Goal: Task Accomplishment & Management: Use online tool/utility

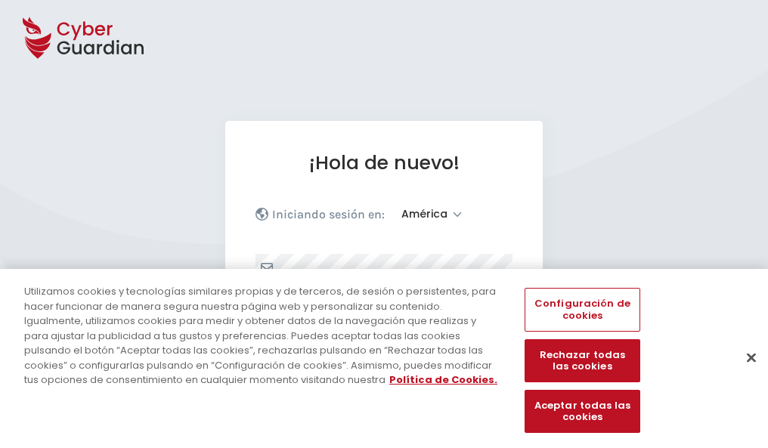
select select "América"
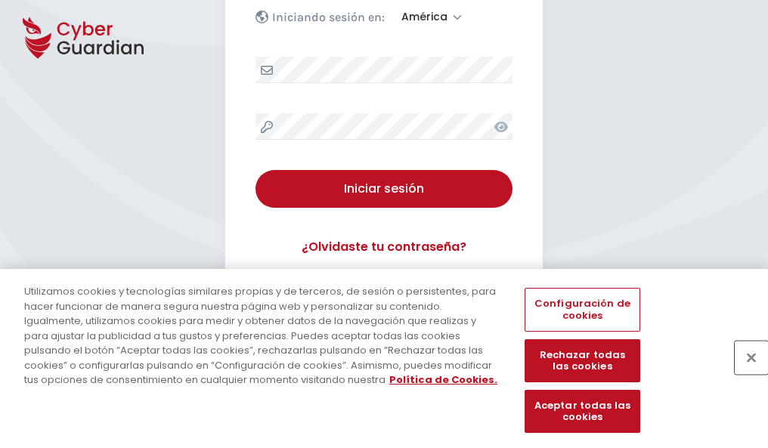
click at [744, 373] on button "Cerrar" at bounding box center [751, 357] width 33 height 33
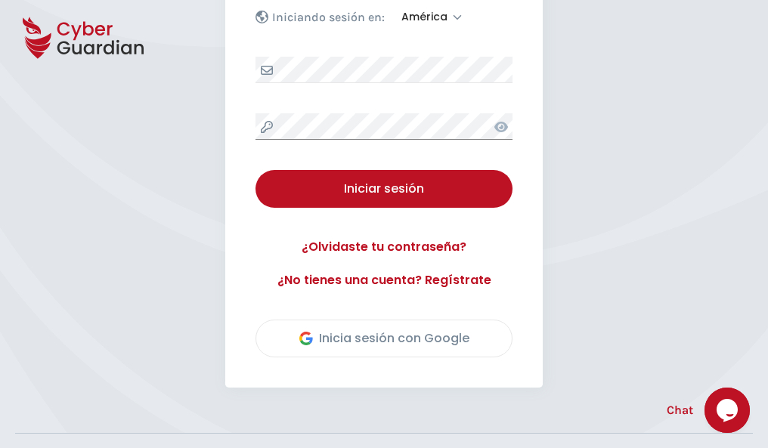
scroll to position [343, 0]
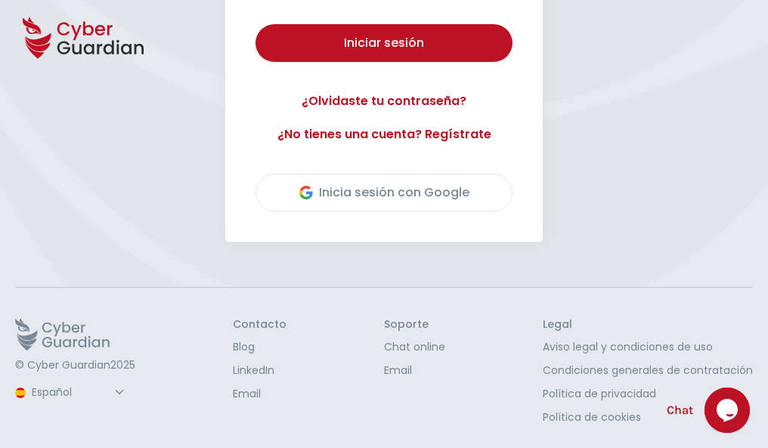
click at [255, 24] on button "Iniciar sesión" at bounding box center [383, 43] width 257 height 38
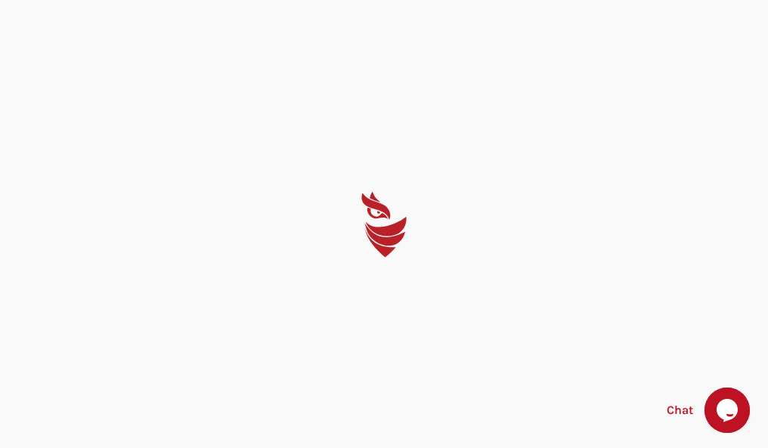
scroll to position [0, 0]
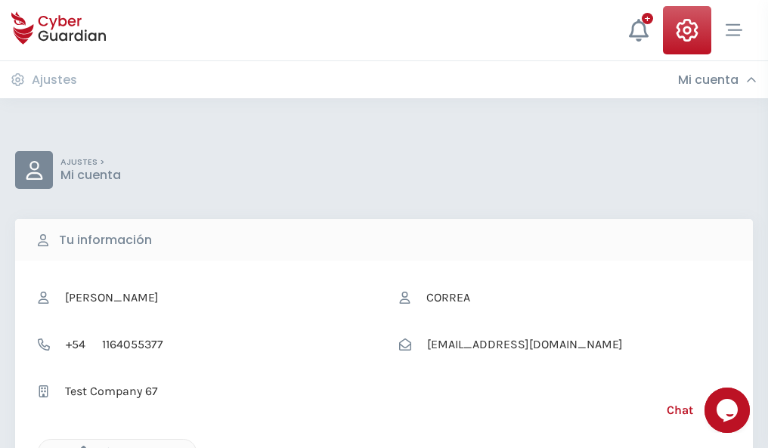
click at [79, 447] on icon "button" at bounding box center [79, 452] width 13 height 13
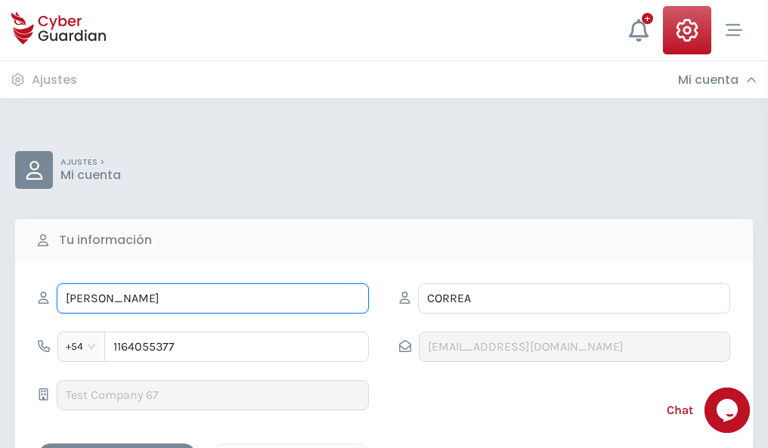
click at [212, 299] on input "ILEANA" at bounding box center [213, 298] width 312 height 30
type input "I"
type input "Darío"
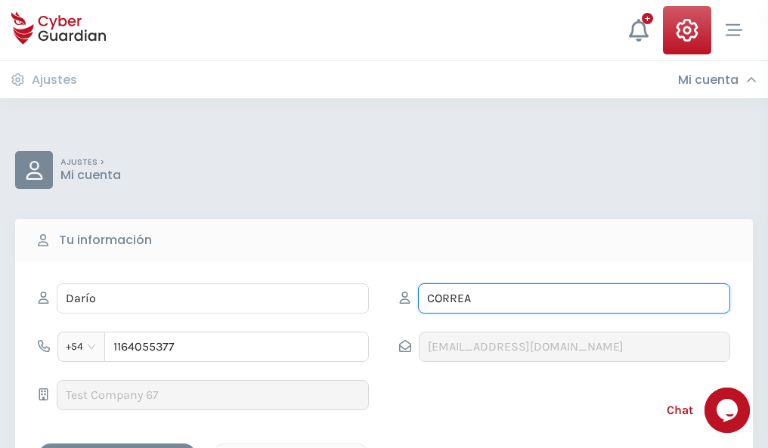
click at [574, 299] on input "CORREA" at bounding box center [574, 298] width 312 height 30
type input "C"
type input "Canet"
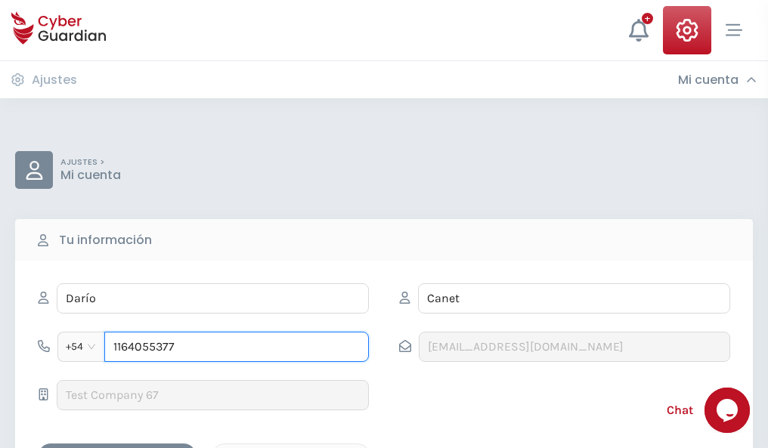
click at [237, 347] on input "1164055377" at bounding box center [236, 347] width 265 height 30
type input "1"
type input "4949578936"
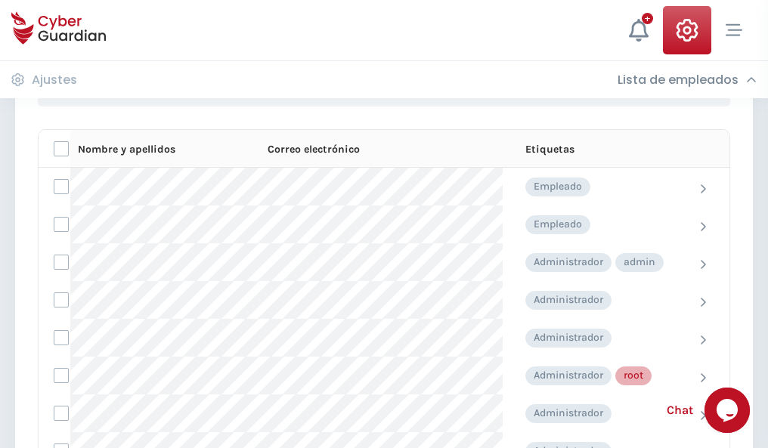
scroll to position [760, 0]
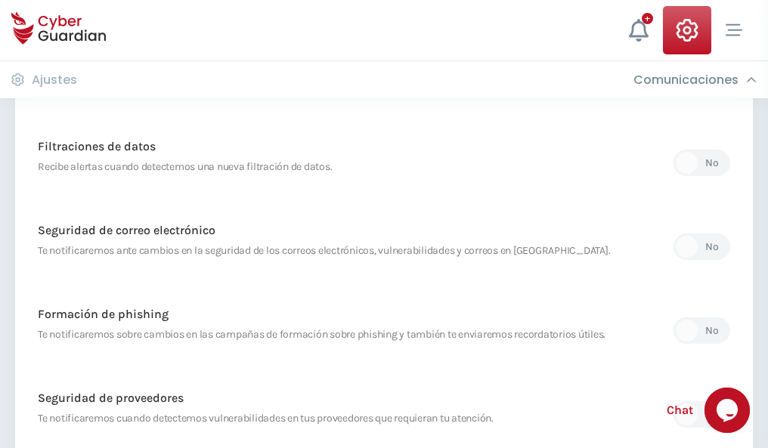
scroll to position [796, 0]
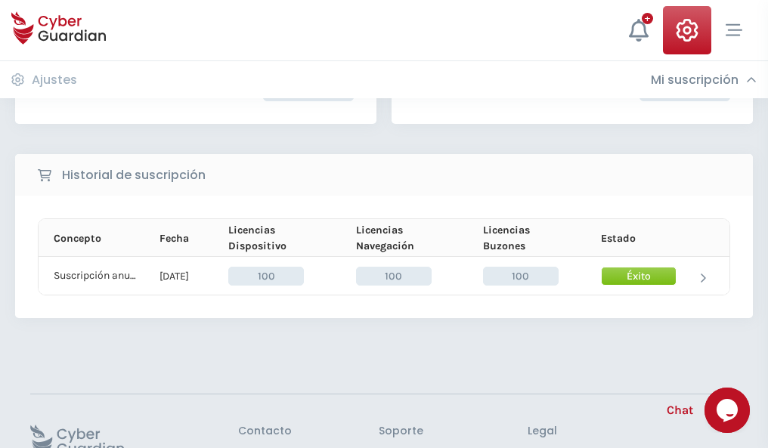
scroll to position [383, 0]
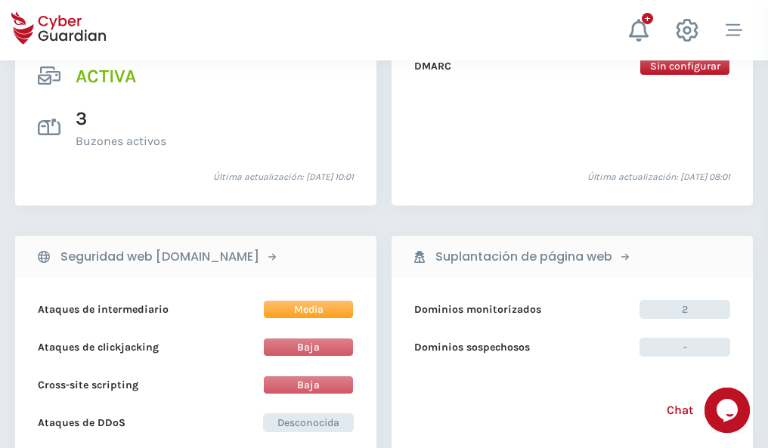
scroll to position [1536, 0]
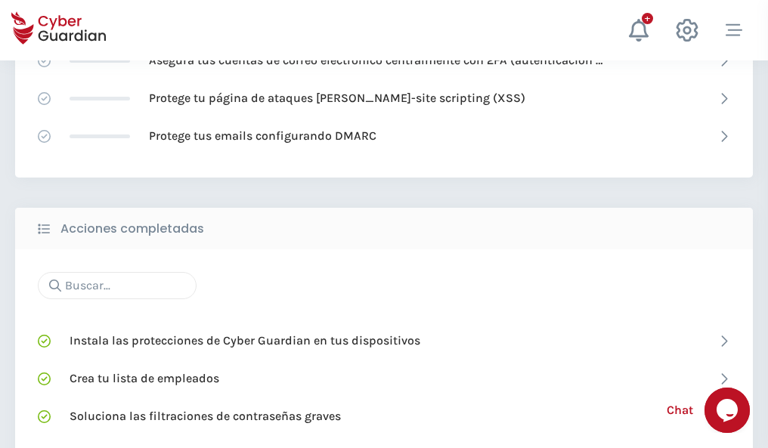
scroll to position [1007, 0]
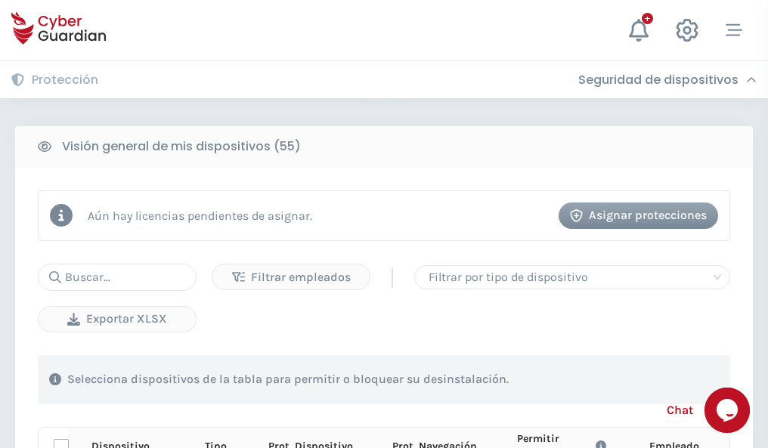
scroll to position [1336, 0]
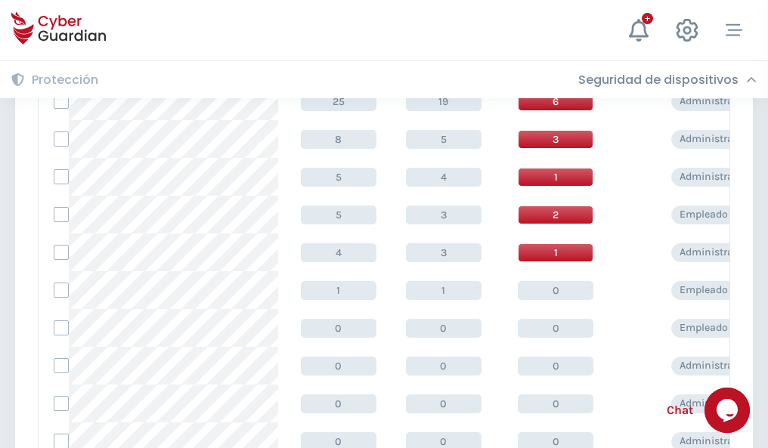
scroll to position [762, 0]
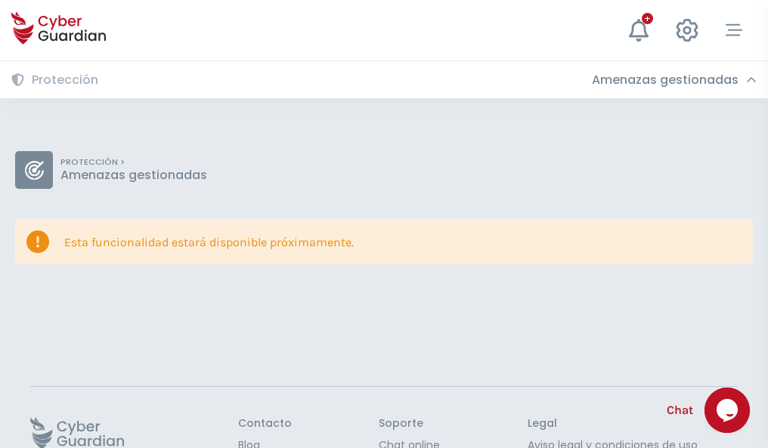
scroll to position [98, 0]
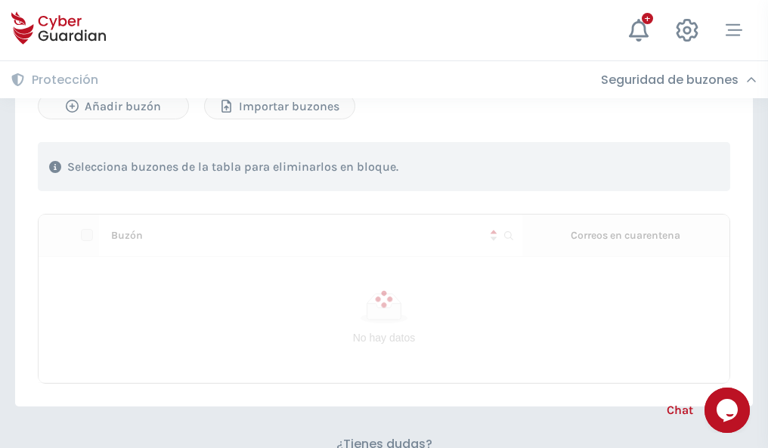
scroll to position [647, 0]
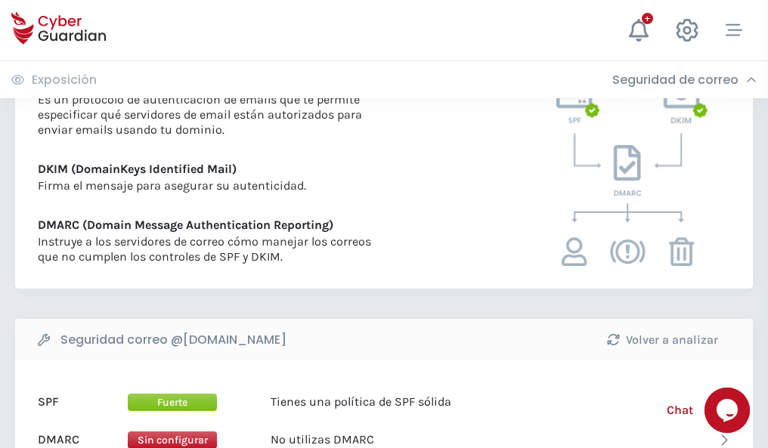
scroll to position [816, 0]
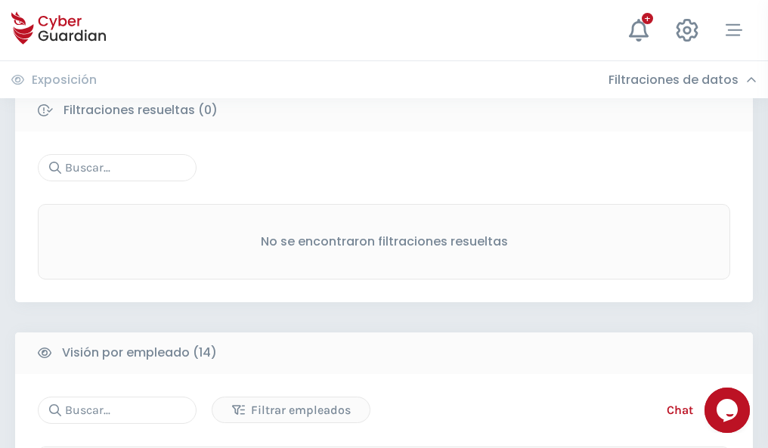
scroll to position [1365, 0]
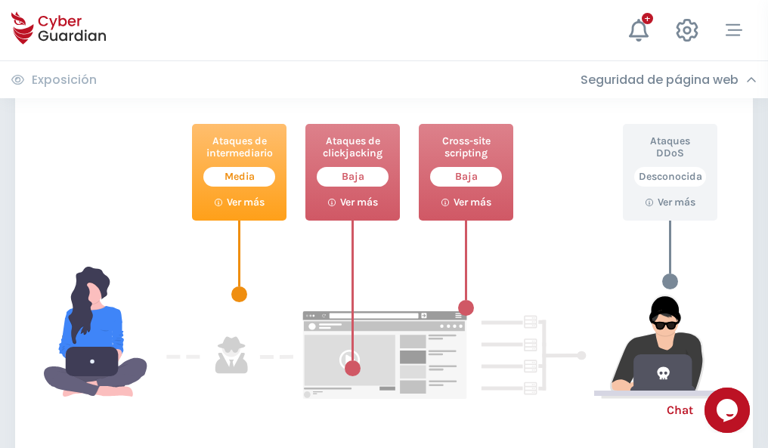
scroll to position [823, 0]
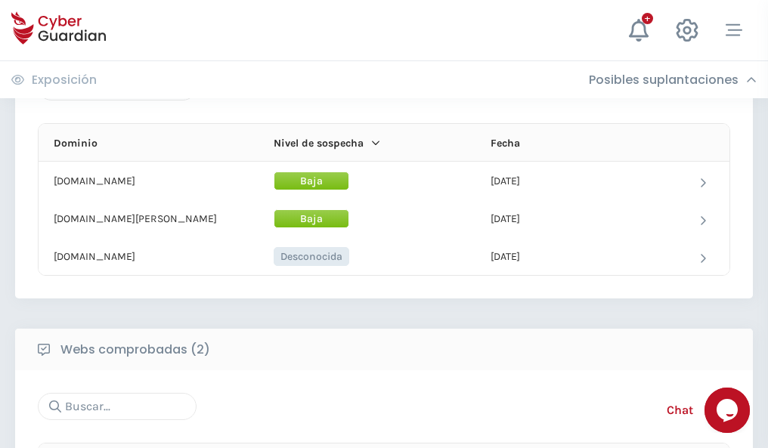
scroll to position [907, 0]
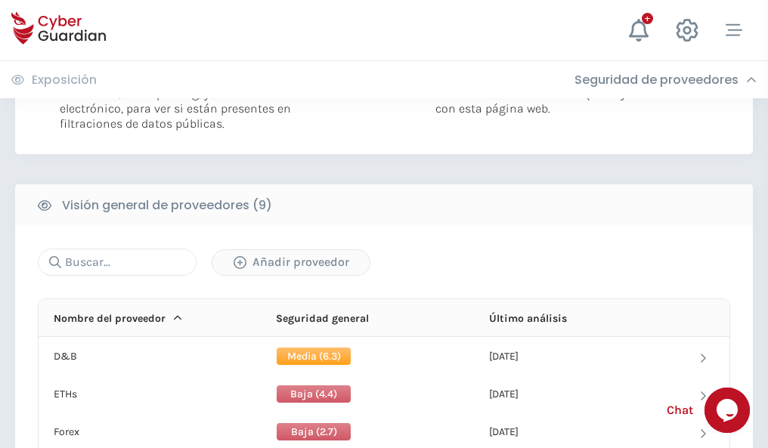
scroll to position [1088, 0]
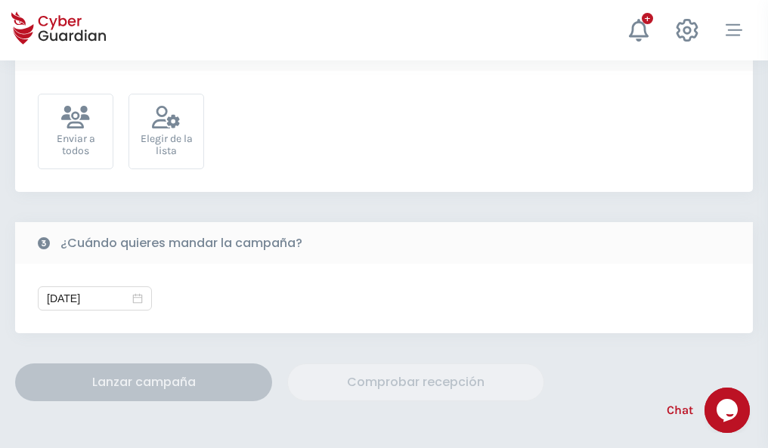
scroll to position [553, 0]
